Goal: Transaction & Acquisition: Purchase product/service

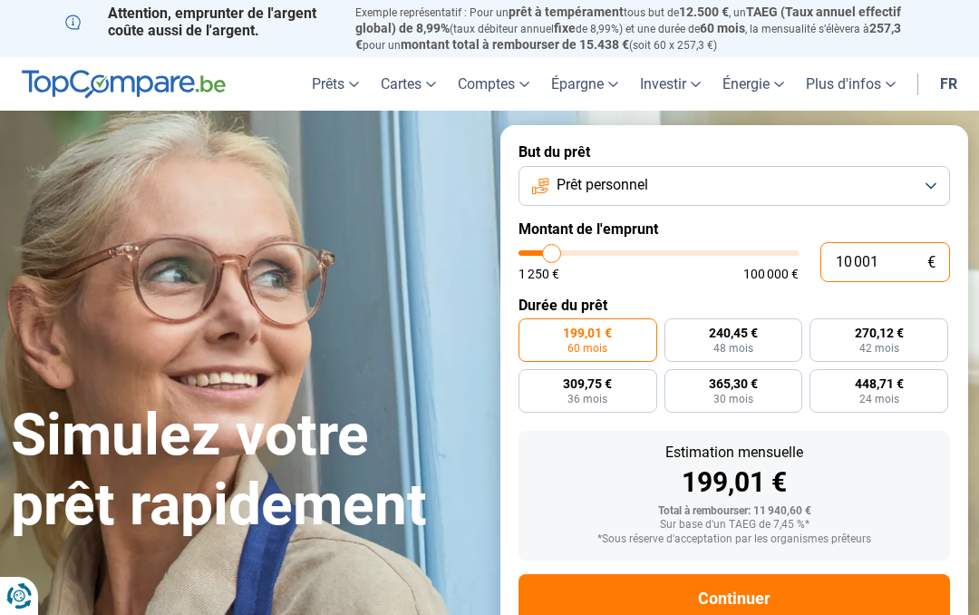
click at [907, 261] on input "10 001" at bounding box center [886, 262] width 130 height 40
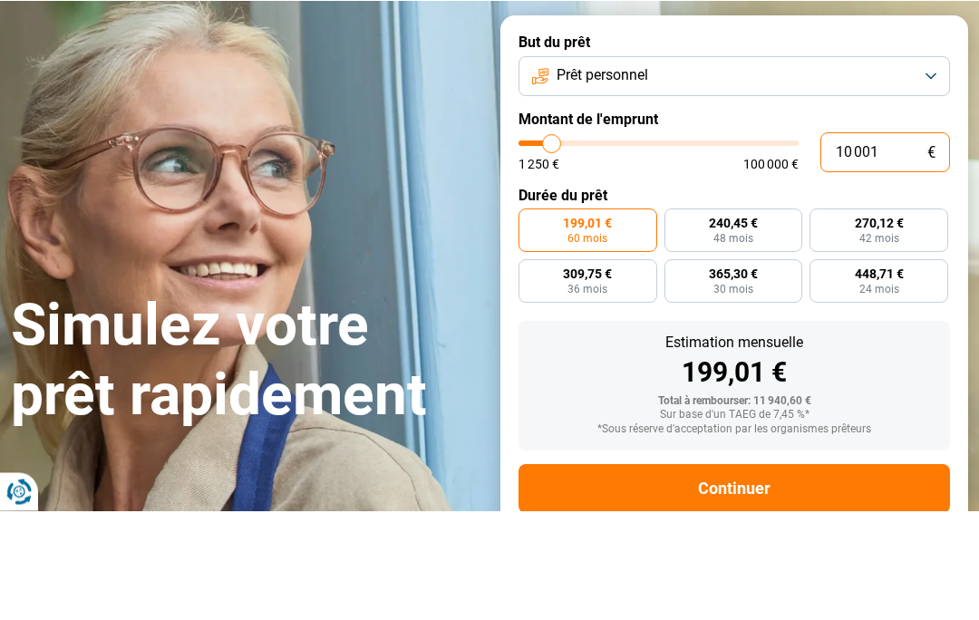
type input "1 000"
type input "1250"
type input "100"
type input "1250"
type input "10"
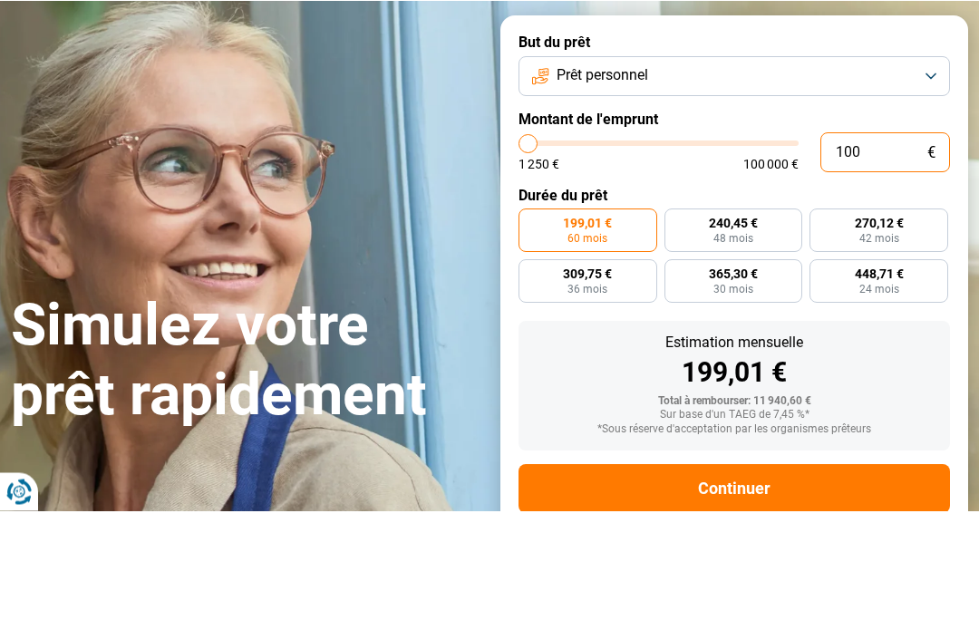
type input "1250"
type input "1"
type input "1250"
type input "0"
type input "1250"
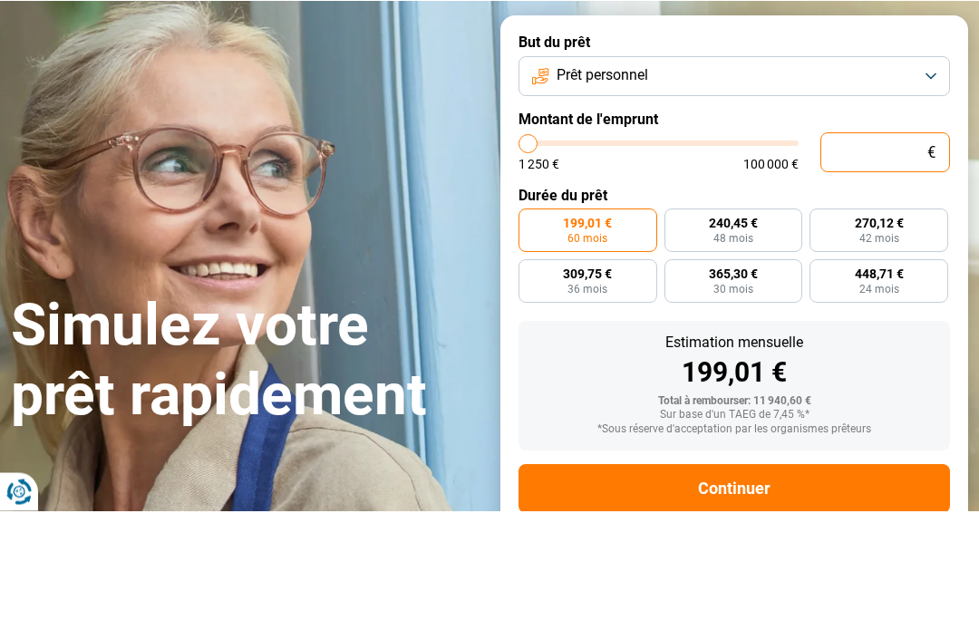
type input "5"
type input "1250"
type input "50"
type input "1250"
type input "500"
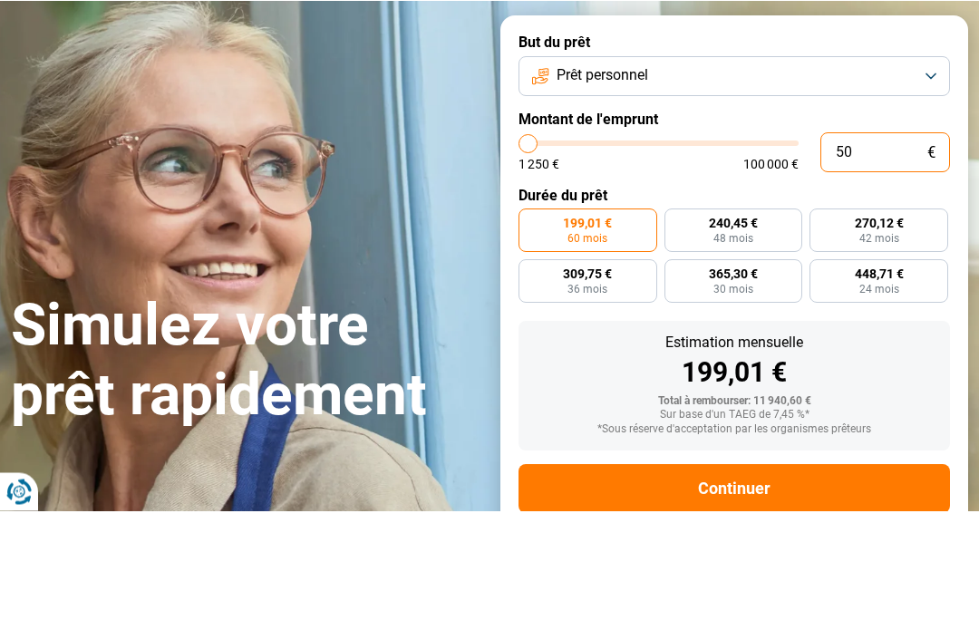
type input "1250"
type input "5 000"
type input "5000"
radio input "true"
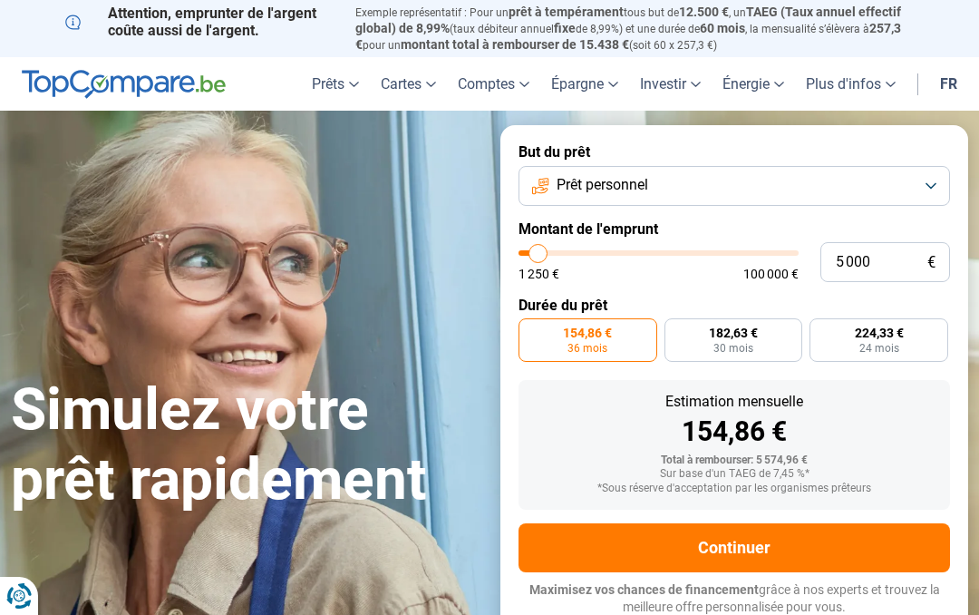
click at [757, 332] on span "182,63 €" at bounding box center [733, 332] width 49 height 13
click at [676, 330] on input "182,63 € 30 mois" at bounding box center [671, 324] width 12 height 12
radio input "true"
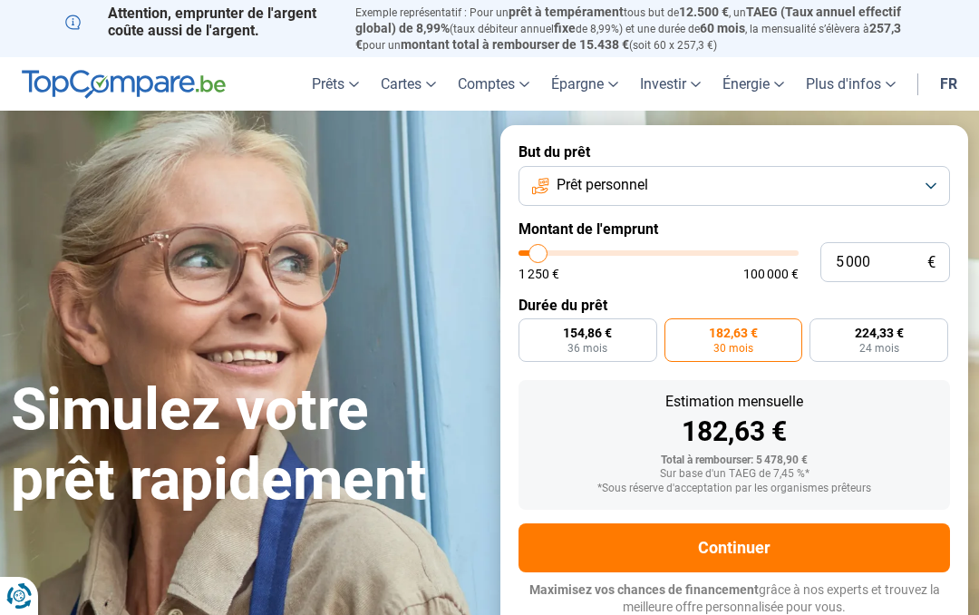
click at [819, 546] on button "Continuer" at bounding box center [735, 547] width 432 height 49
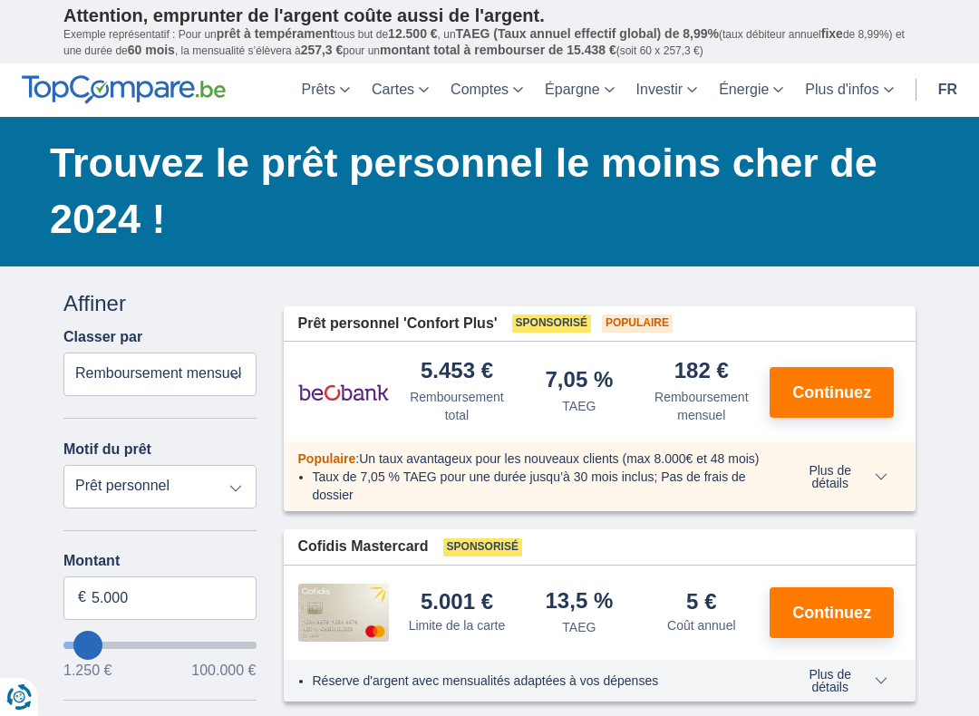
click at [28, 86] on img at bounding box center [124, 89] width 204 height 29
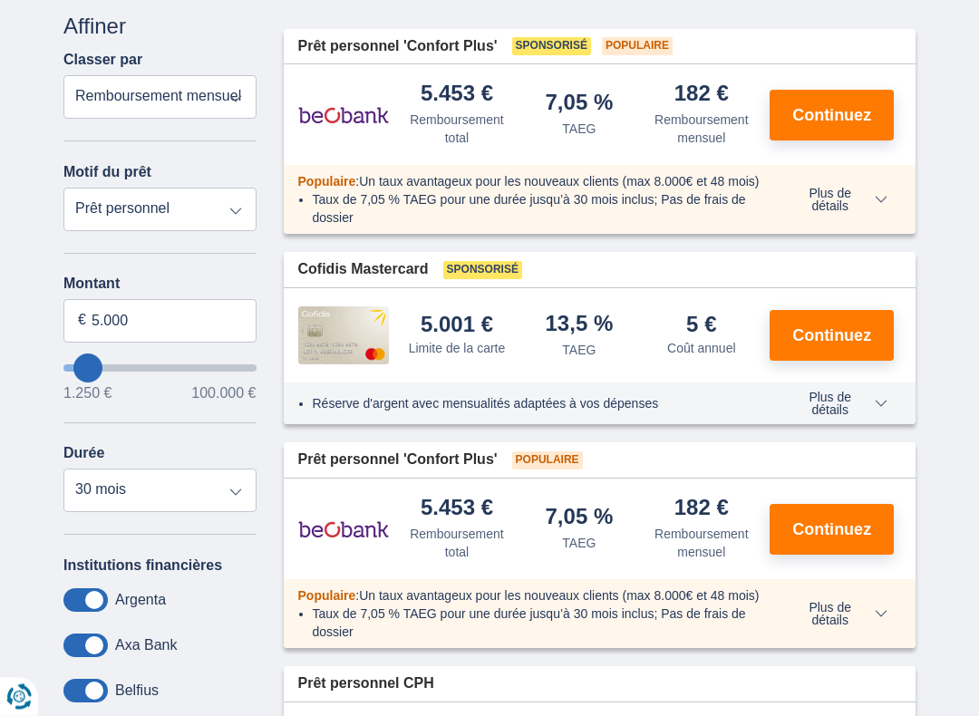
scroll to position [381, 0]
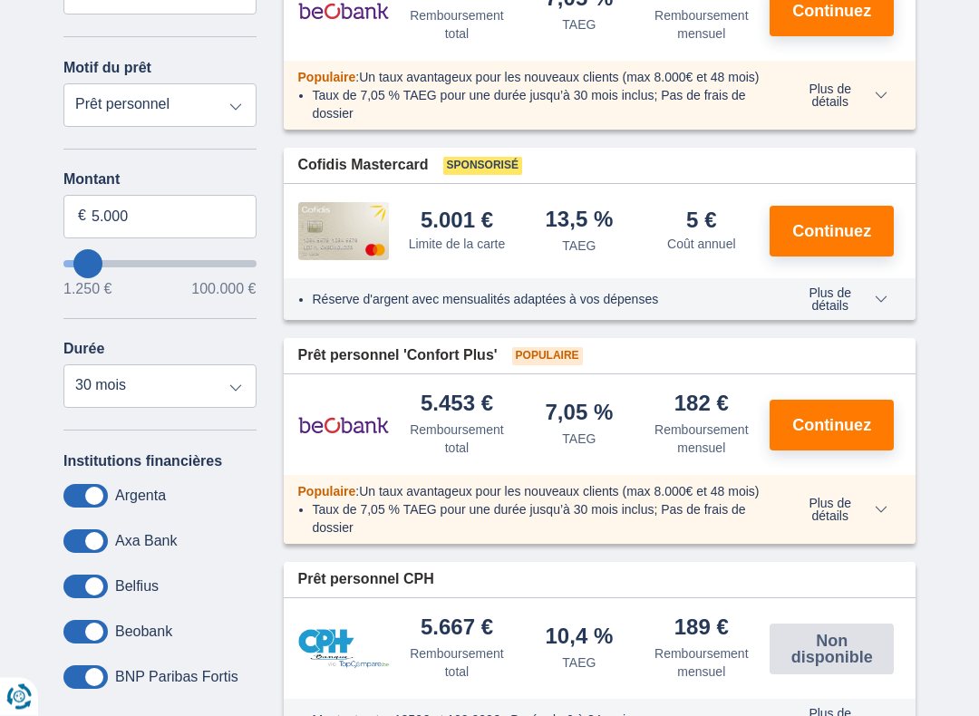
click at [881, 523] on span "Plus de détails" at bounding box center [838, 510] width 99 height 25
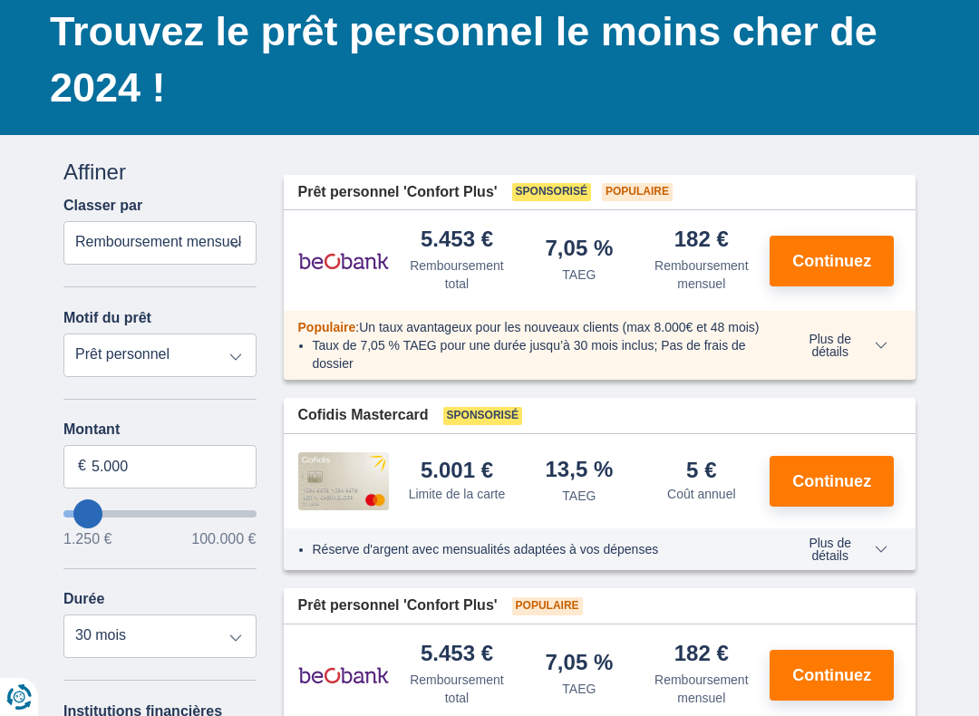
scroll to position [212, 0]
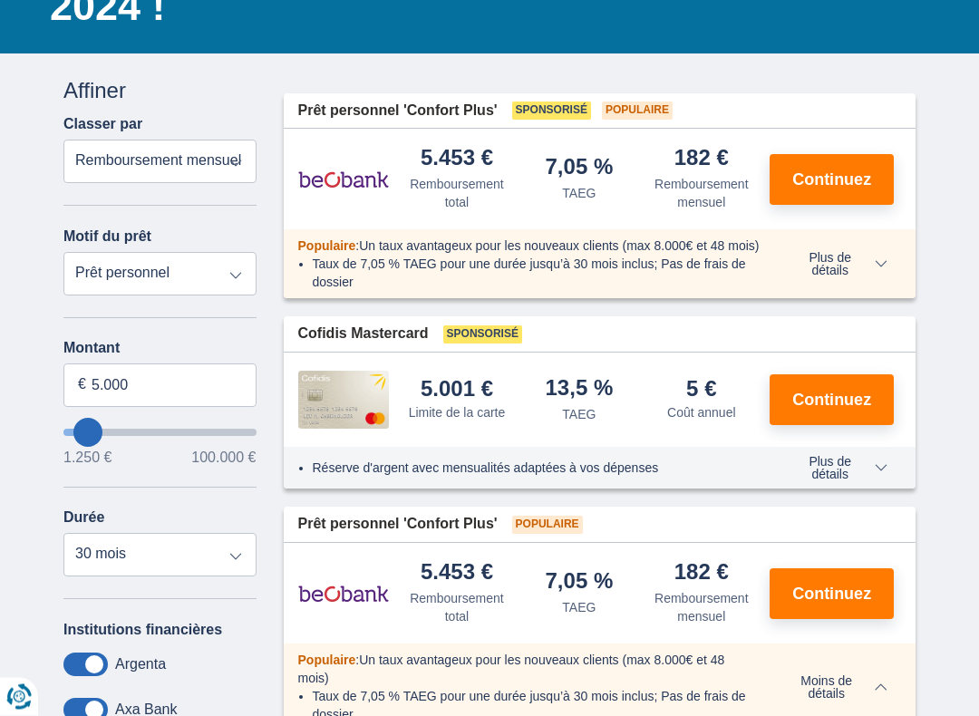
click at [860, 180] on span "Continuez" at bounding box center [831, 180] width 79 height 16
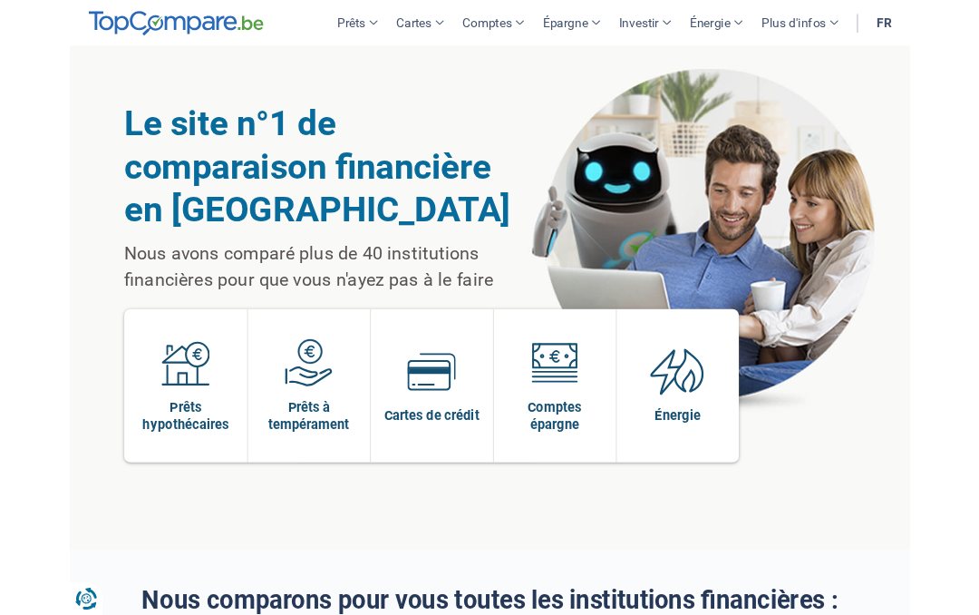
scroll to position [-25, 0]
